Goal: Task Accomplishment & Management: Complete application form

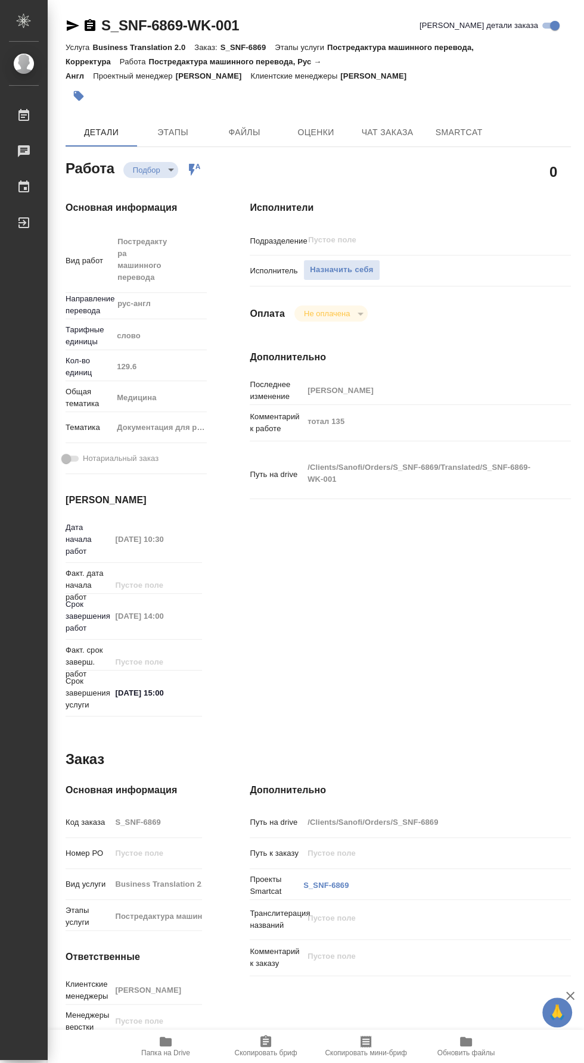
click at [161, 1057] on span "Папка на Drive" at bounding box center [165, 1053] width 49 height 8
type textarea "x"
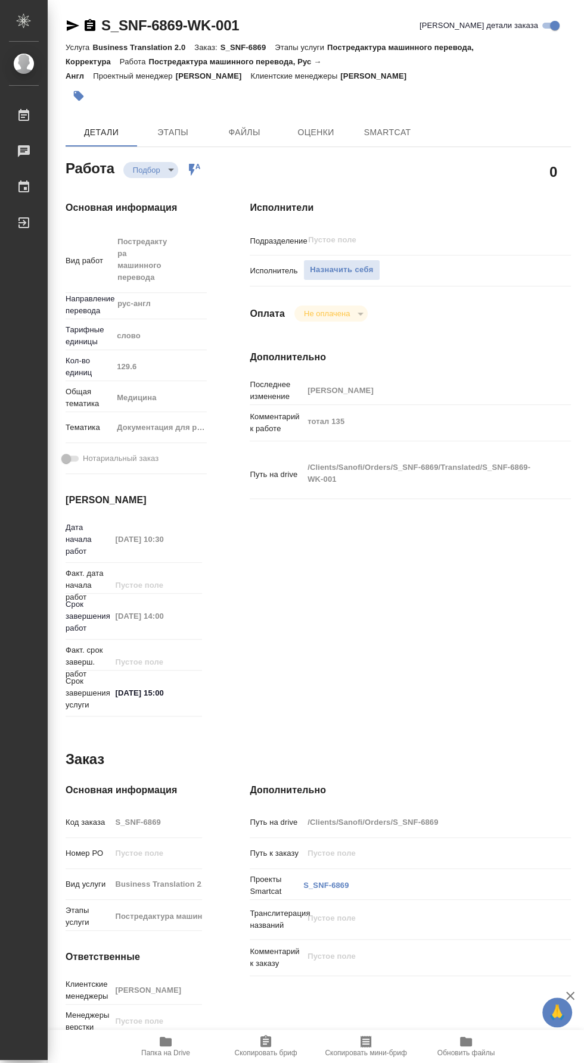
type textarea "x"
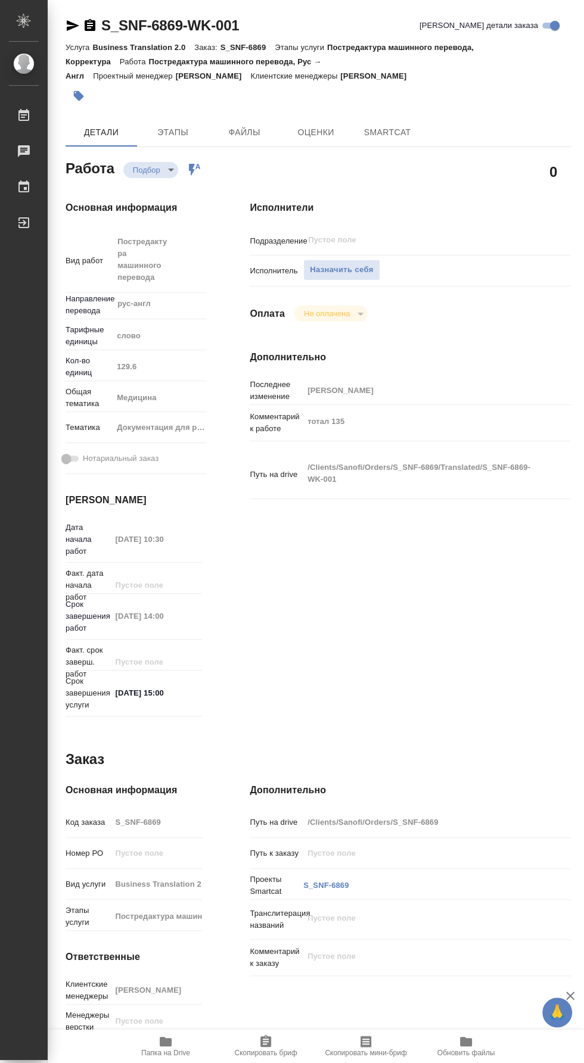
type textarea "x"
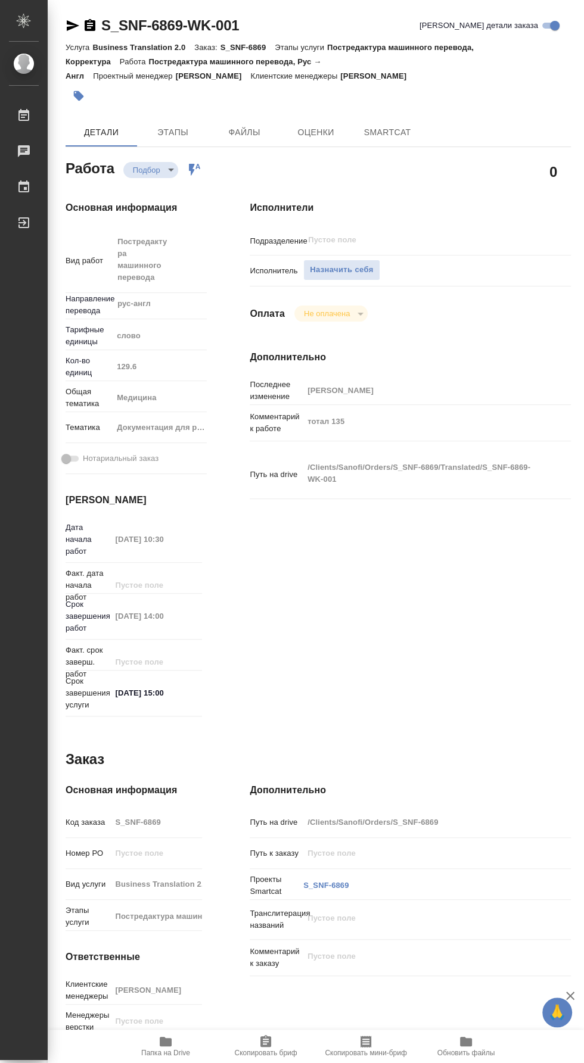
type textarea "x"
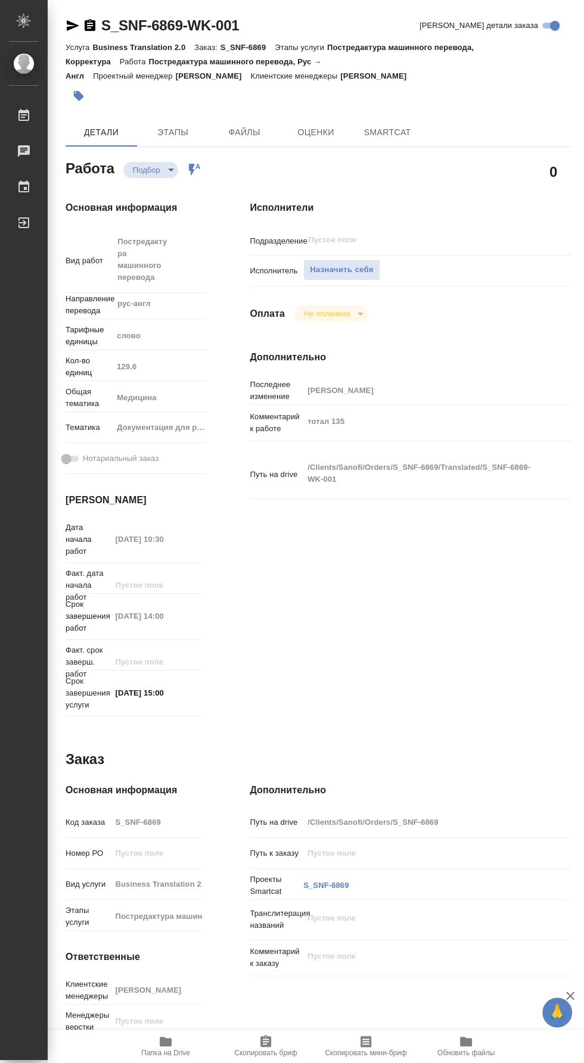
type textarea "x"
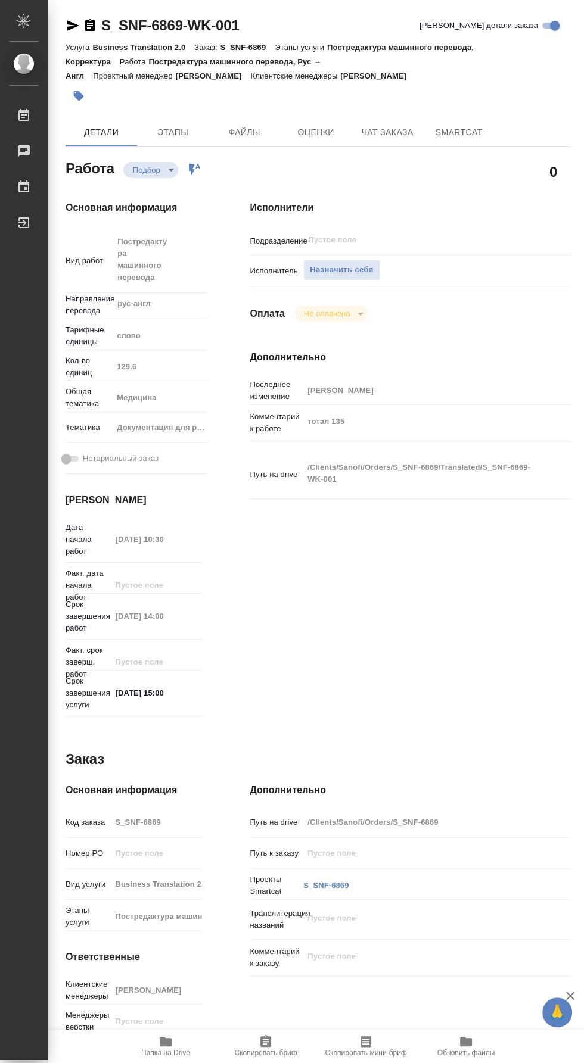
type textarea "x"
click at [315, 269] on span "Назначить себя" at bounding box center [341, 270] width 63 height 14
type textarea "x"
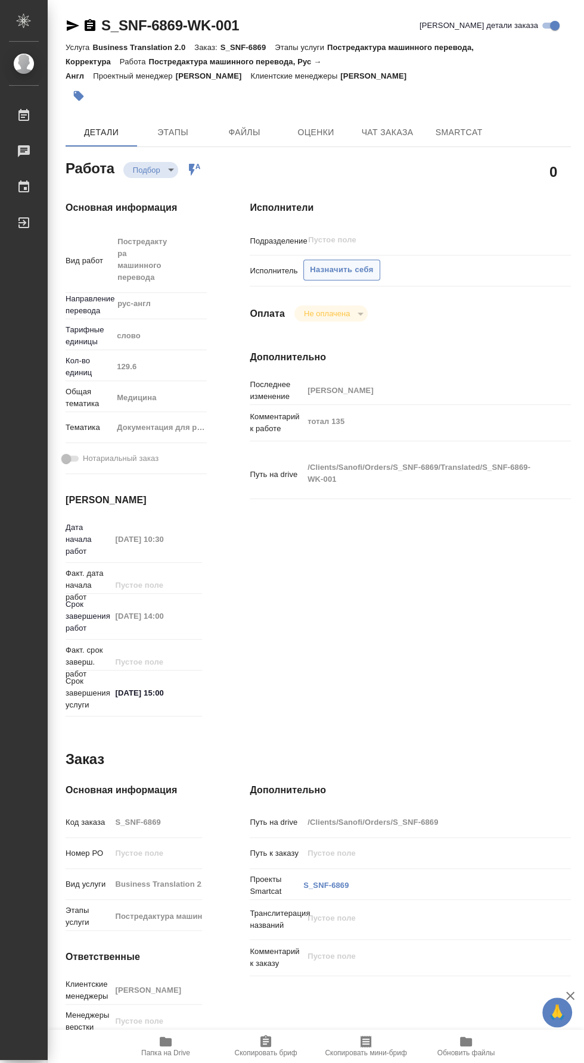
type textarea "x"
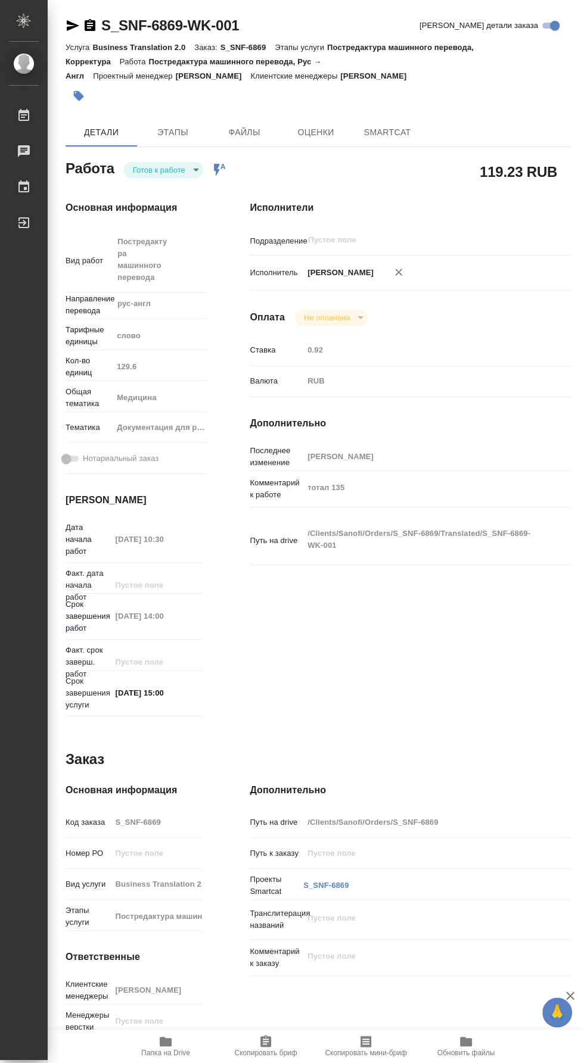
type textarea "x"
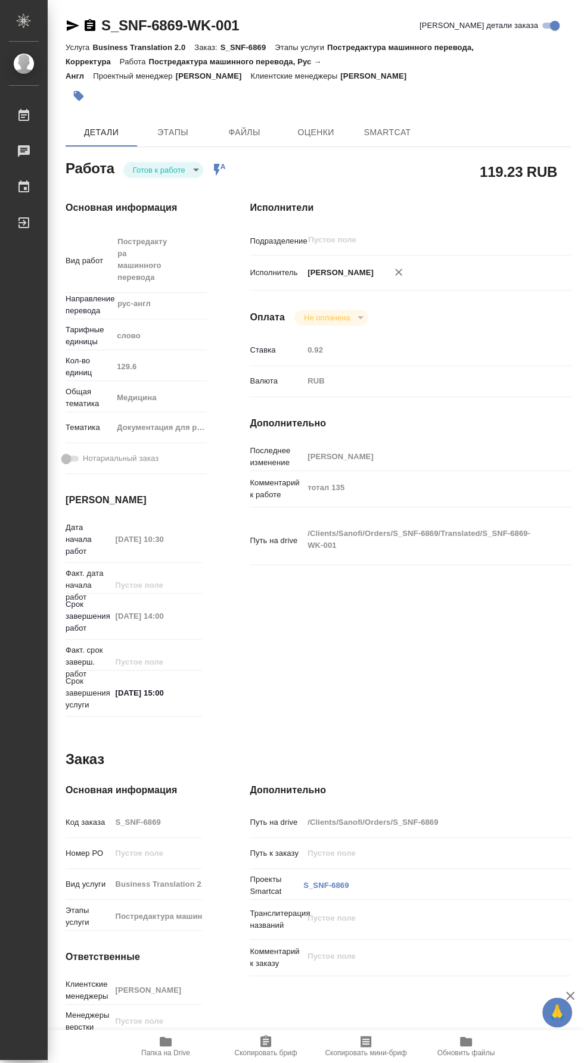
type textarea "x"
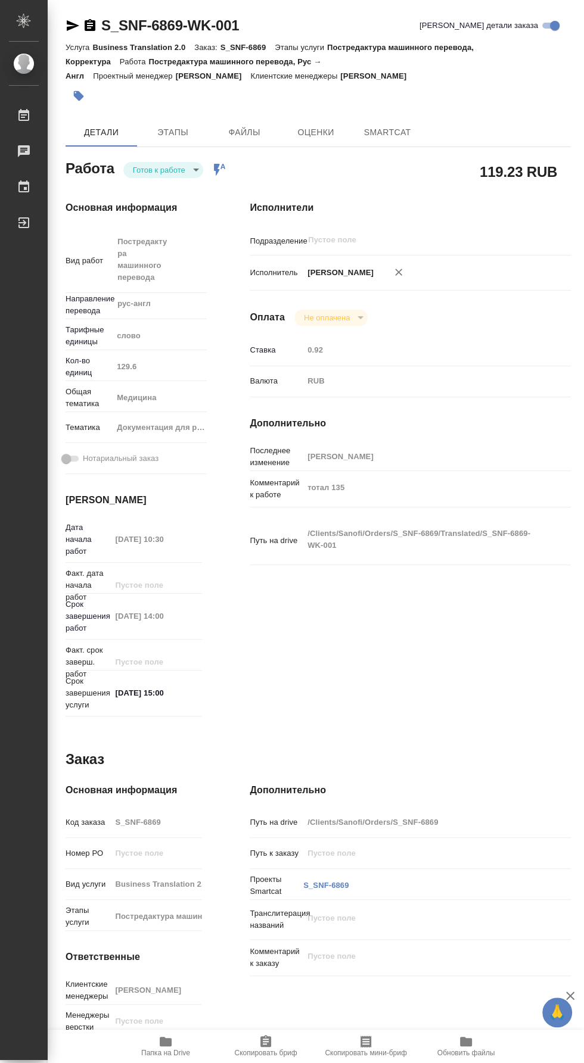
type textarea "x"
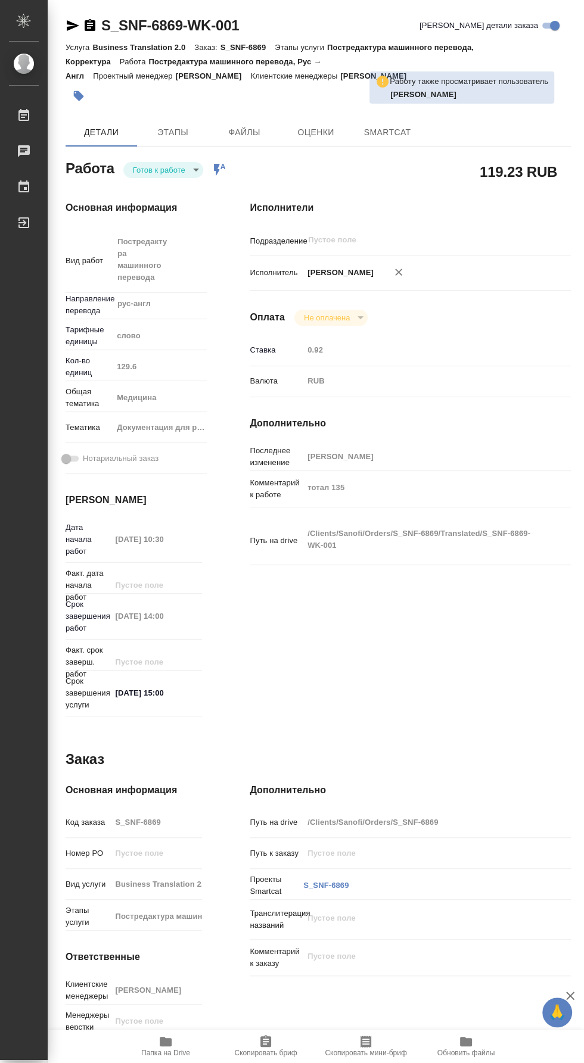
type textarea "x"
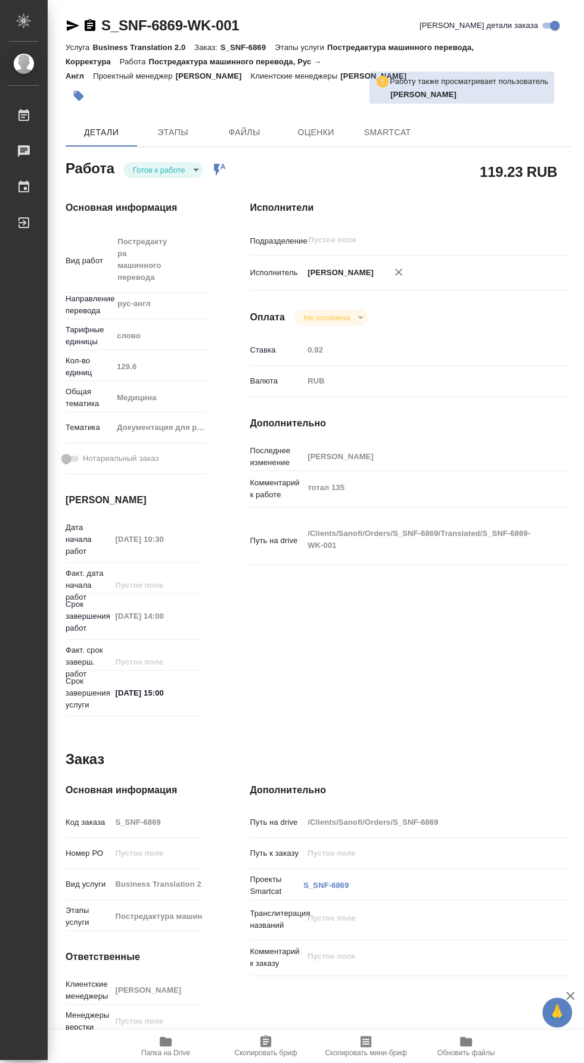
type textarea "x"
